Goal: Transaction & Acquisition: Download file/media

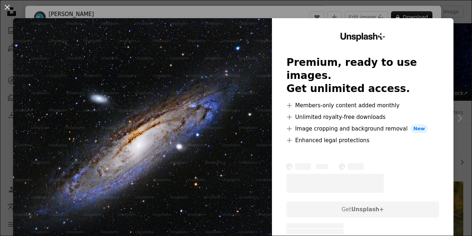
scroll to position [108, 0]
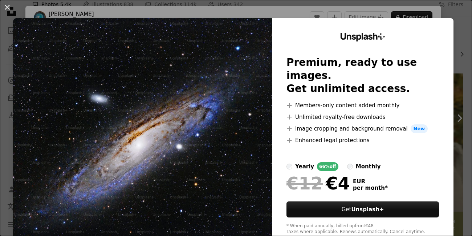
click at [457, 30] on div "An X shape Unsplash+ Premium, ready to use images. Get unlimited access. A plus…" at bounding box center [236, 118] width 472 height 236
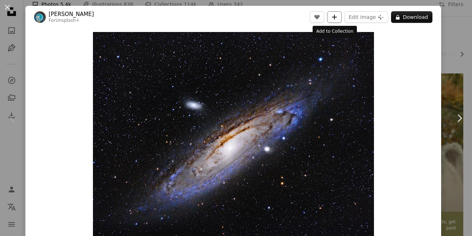
click at [335, 19] on icon "A plus sign" at bounding box center [334, 17] width 6 height 6
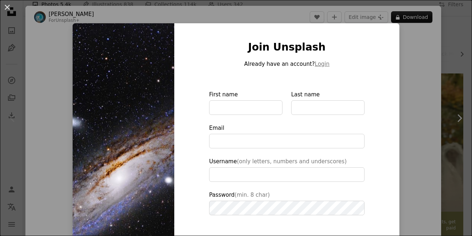
click at [404, 70] on div "An X shape Join Unsplash Already have an account? Login First name Last name Em…" at bounding box center [236, 118] width 472 height 236
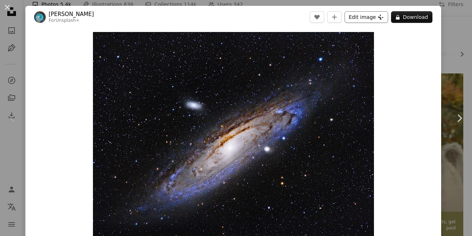
click at [378, 17] on icon at bounding box center [380, 17] width 5 height 5
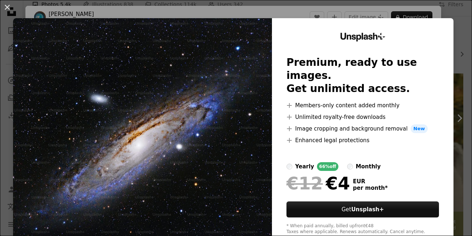
click at [355, 9] on div "An X shape Unsplash+ Premium, ready to use images. Get unlimited access. A plus…" at bounding box center [236, 118] width 472 height 236
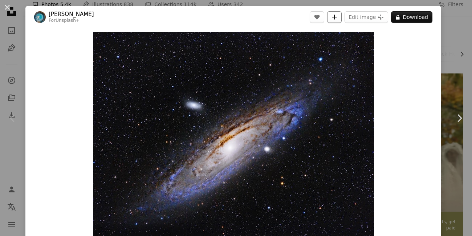
click at [335, 17] on icon "A plus sign" at bounding box center [334, 17] width 6 height 6
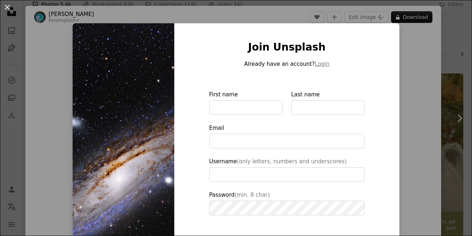
click at [413, 122] on div "An X shape Join Unsplash Already have an account? Login First name Last name Em…" at bounding box center [236, 118] width 472 height 236
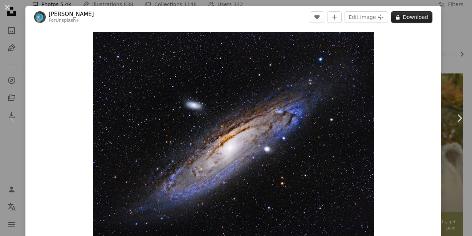
click at [411, 21] on button "A lock Download" at bounding box center [411, 17] width 41 height 12
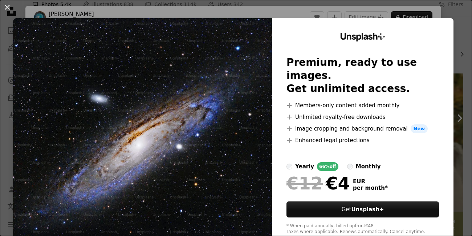
click at [305, 101] on li "A plus sign Members-only content added monthly" at bounding box center [362, 105] width 152 height 9
click at [393, 124] on li "A plus sign Image cropping and background removal New" at bounding box center [362, 128] width 152 height 9
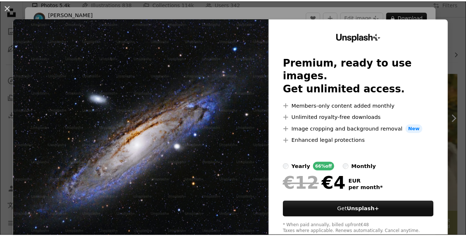
scroll to position [19, 0]
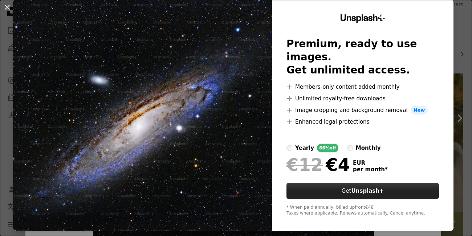
click at [368, 187] on strong "Unsplash+" at bounding box center [367, 190] width 33 height 7
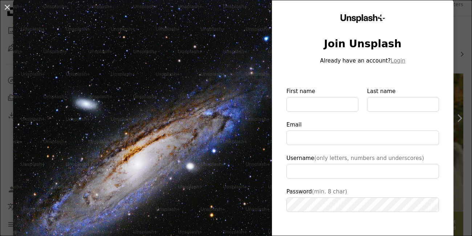
type input "**********"
click at [7, 86] on div "An X shape Unsplash+ Join Unsplash Already have an account? Login First name La…" at bounding box center [236, 118] width 472 height 236
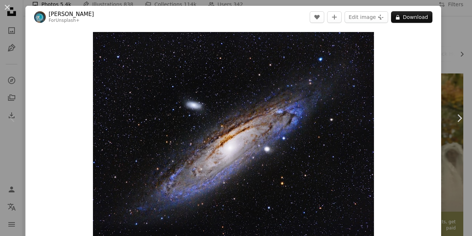
click at [439, 33] on div "An X shape Chevron left Chevron right [PERSON_NAME] For Unsplash+ A heart A plu…" at bounding box center [236, 118] width 472 height 236
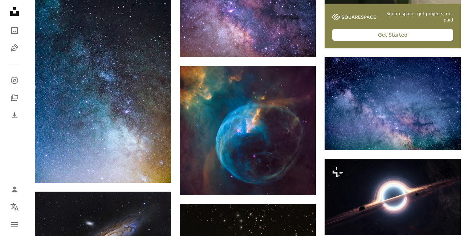
scroll to position [519, 0]
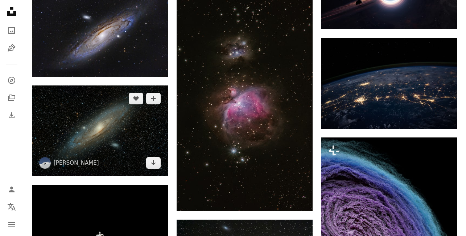
click at [112, 124] on img at bounding box center [100, 130] width 136 height 90
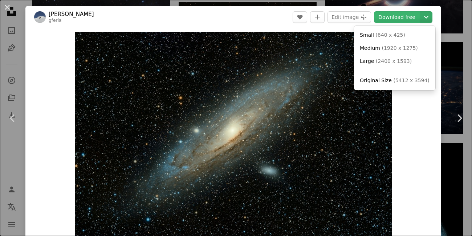
click at [422, 17] on icon "Chevron down" at bounding box center [426, 17] width 12 height 9
click at [396, 61] on span "( 2400 x 1593 )" at bounding box center [394, 61] width 36 height 6
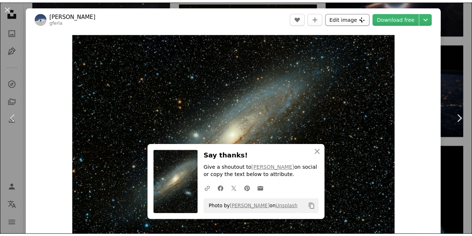
scroll to position [519, 0]
